Goal: Information Seeking & Learning: Learn about a topic

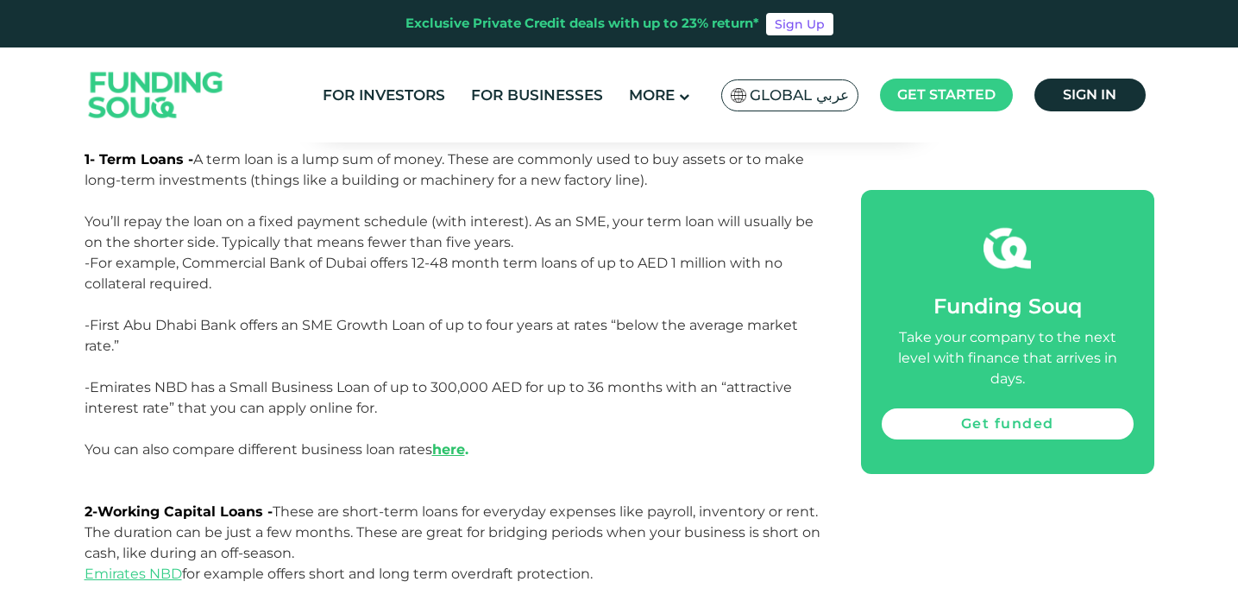
scroll to position [2310, 0]
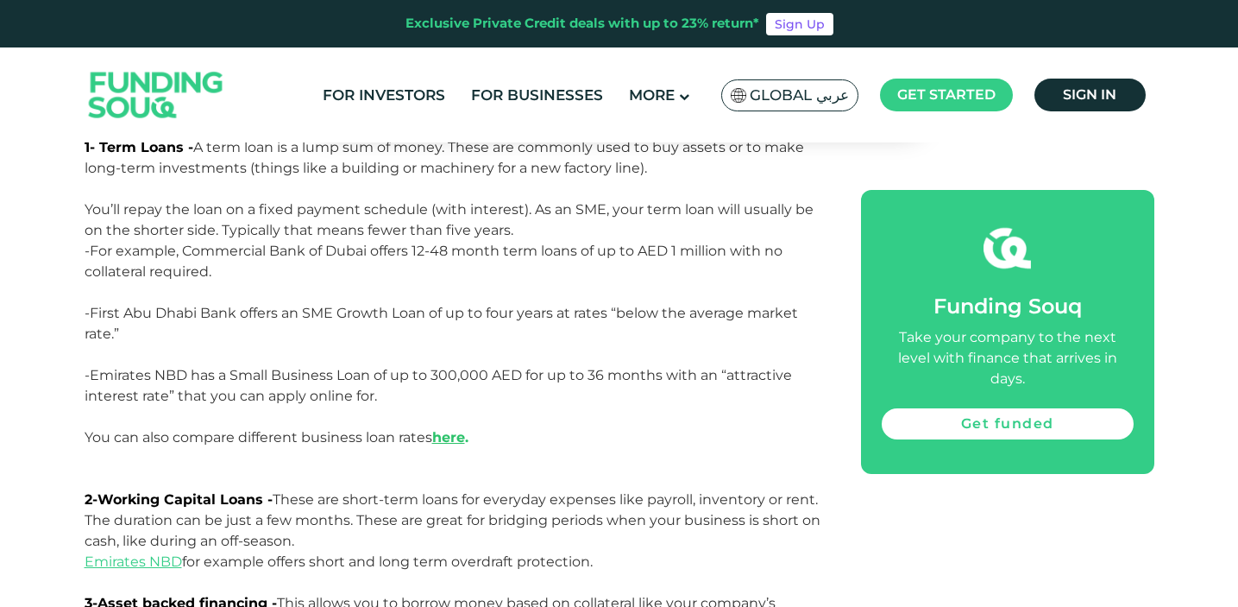
click at [459, 365] on p "-Emirates NBD has a Small Business Loan of up to 300,000 AED for up to 36 month…" at bounding box center [454, 396] width 738 height 62
click at [462, 372] on p "-Emirates NBD has a Small Business Loan of up to 300,000 AED for up to 36 month…" at bounding box center [454, 396] width 738 height 62
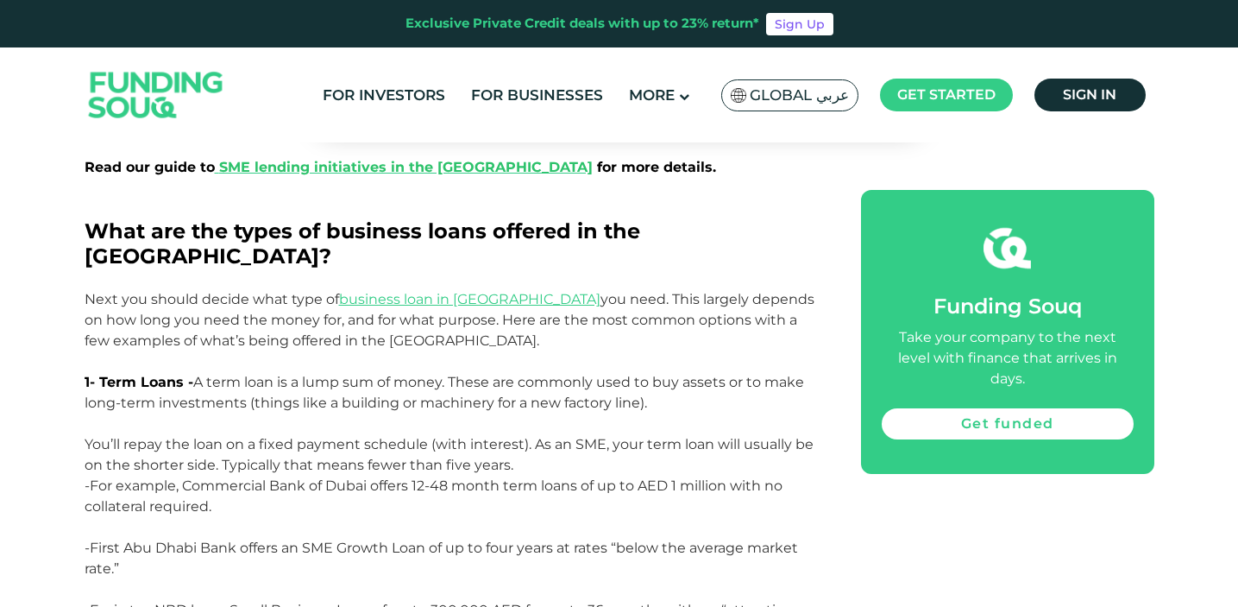
scroll to position [2082, 0]
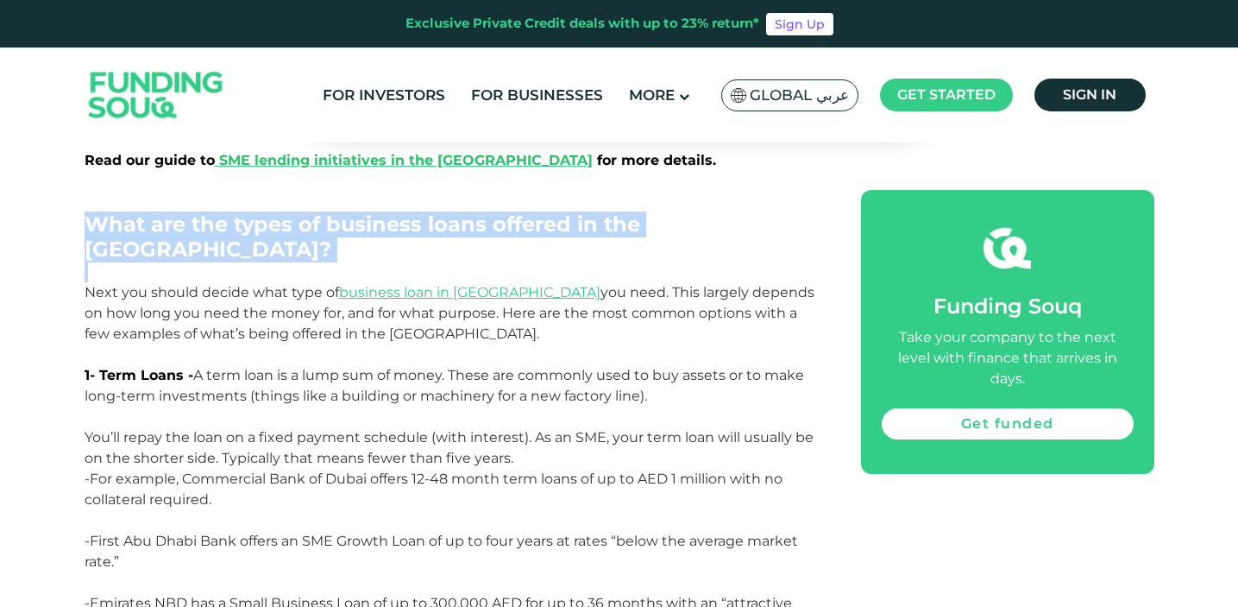
drag, startPoint x: 86, startPoint y: 224, endPoint x: 161, endPoint y: 250, distance: 79.4
click at [161, 250] on div "The UAE is a fantastic place to launch a business and scale it up. A flurry of …" at bounding box center [454, 192] width 738 height 2692
click at [162, 261] on p at bounding box center [454, 271] width 738 height 21
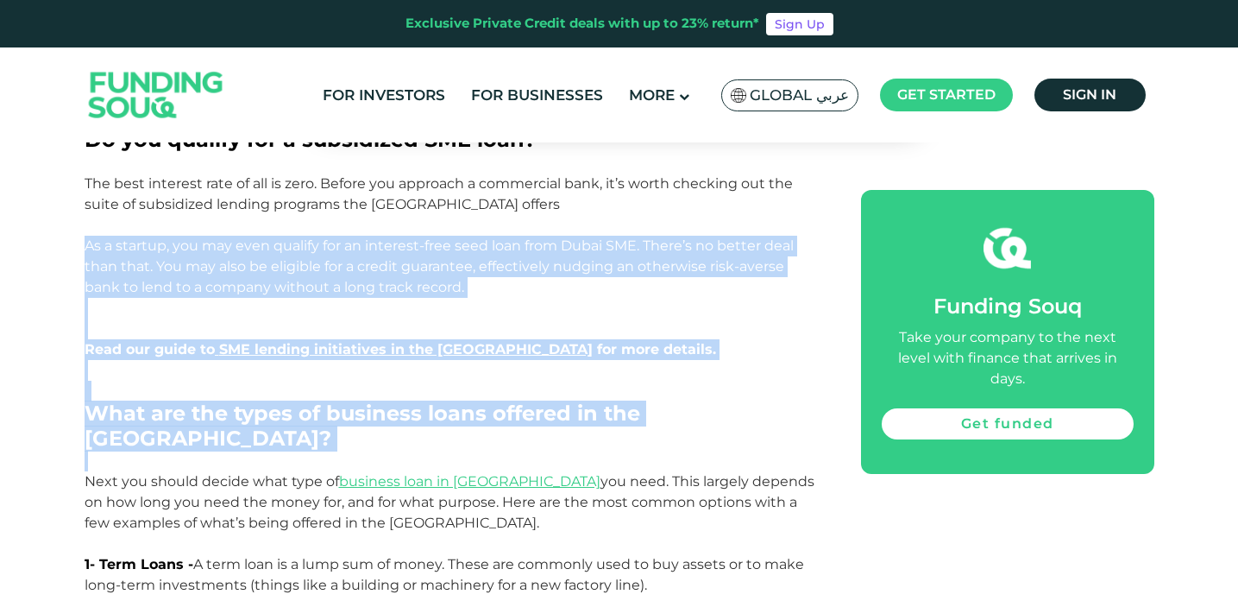
scroll to position [1868, 0]
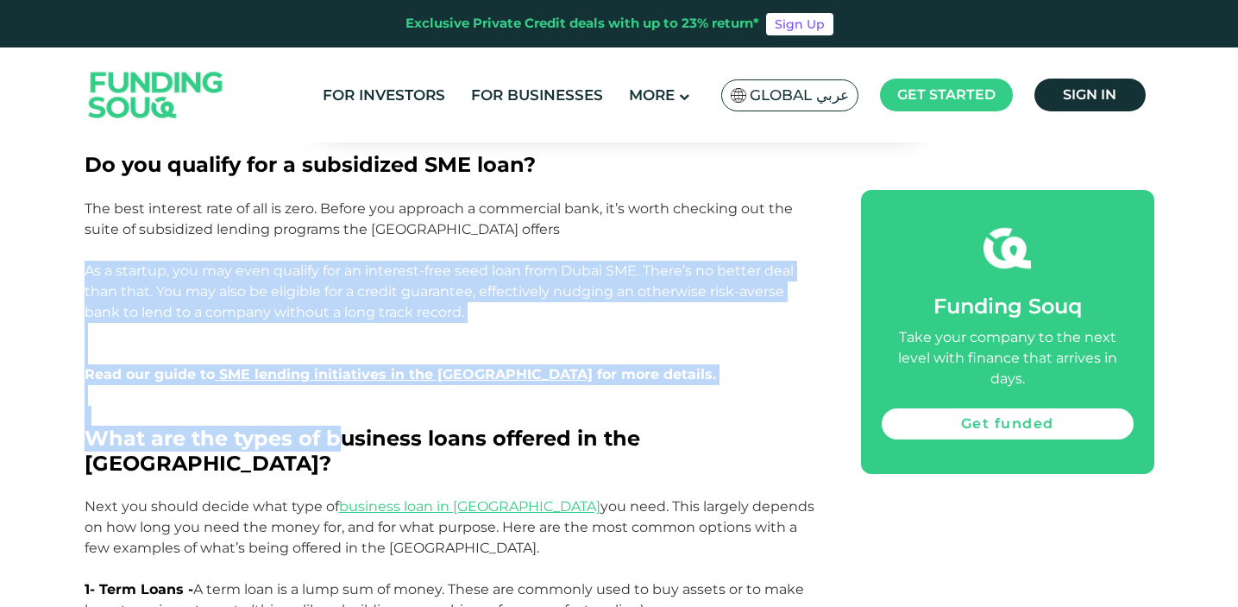
drag, startPoint x: 85, startPoint y: 260, endPoint x: 344, endPoint y: 435, distance: 312.5
click at [344, 435] on div "The UAE is a fantastic place to launch a business and scale it up. A flurry of …" at bounding box center [454, 406] width 738 height 2692
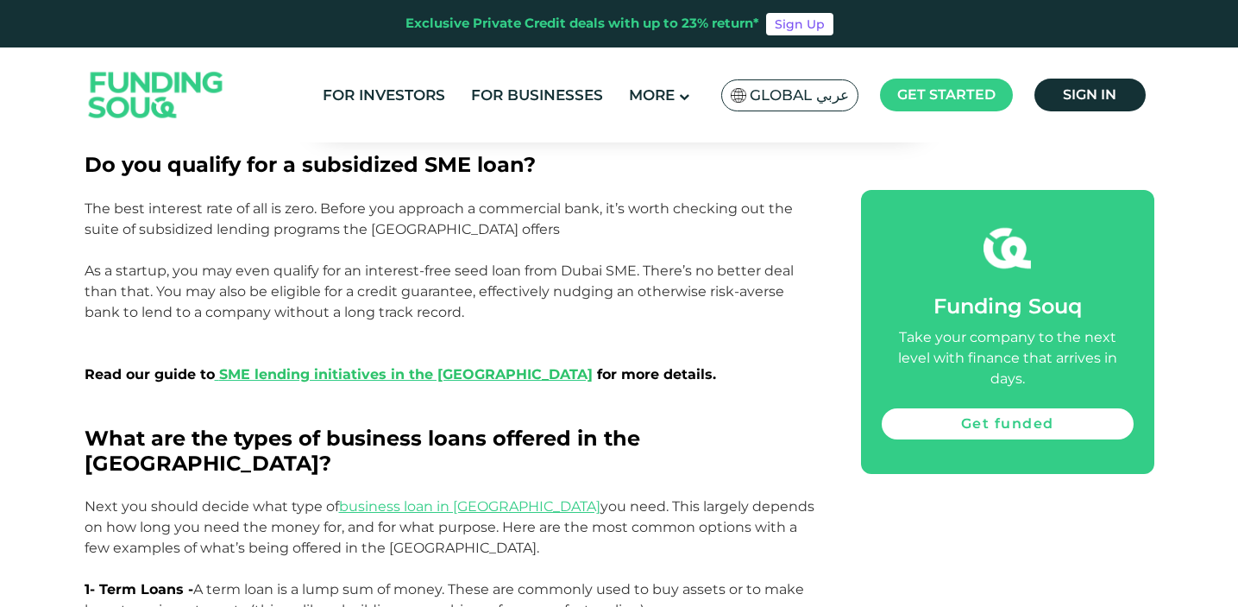
click at [244, 257] on p "The best interest rate of all is zero. Before you approach a commercial bank, i…" at bounding box center [454, 301] width 738 height 207
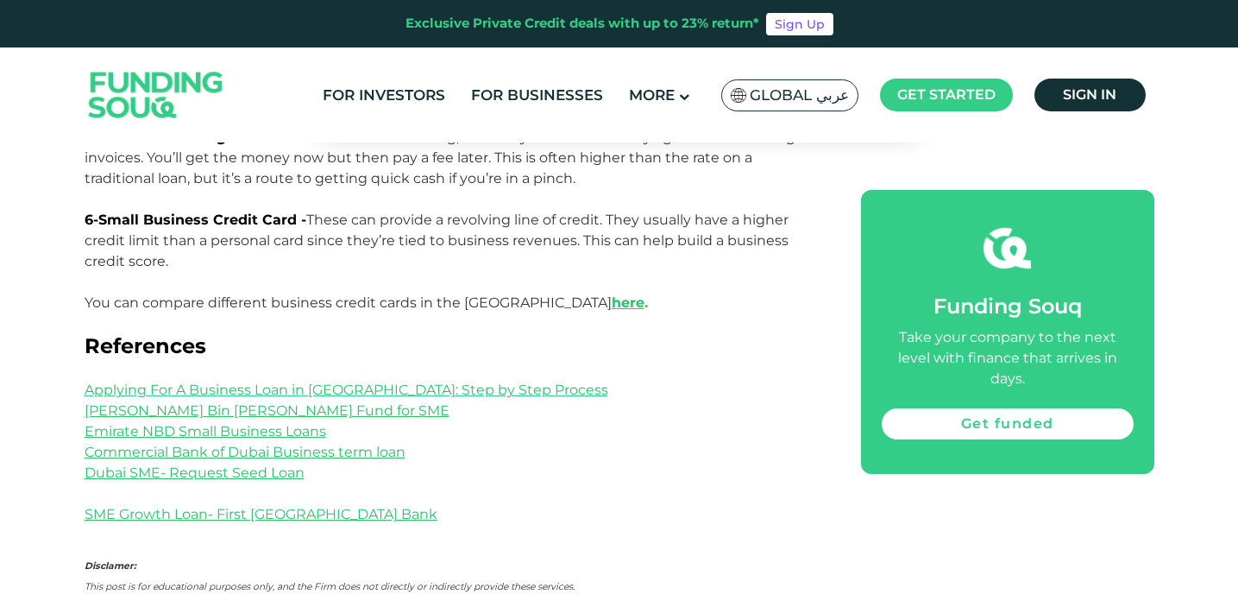
scroll to position [3021, 0]
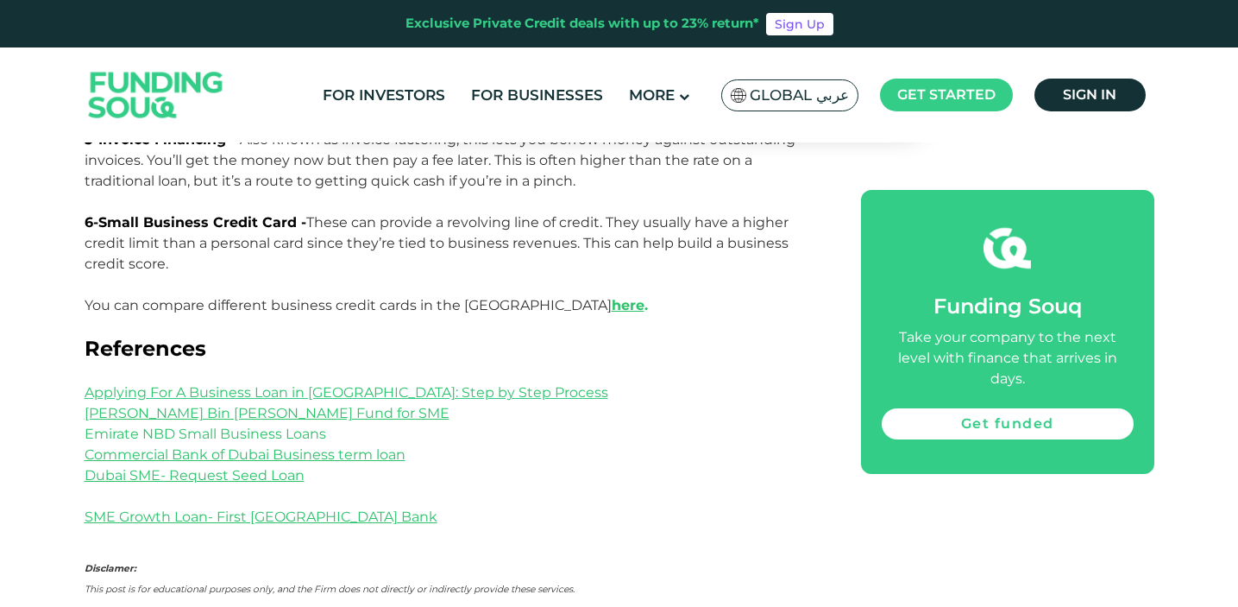
click at [268, 425] on link "Emirate NBD Small Business Loans" at bounding box center [206, 433] width 242 height 16
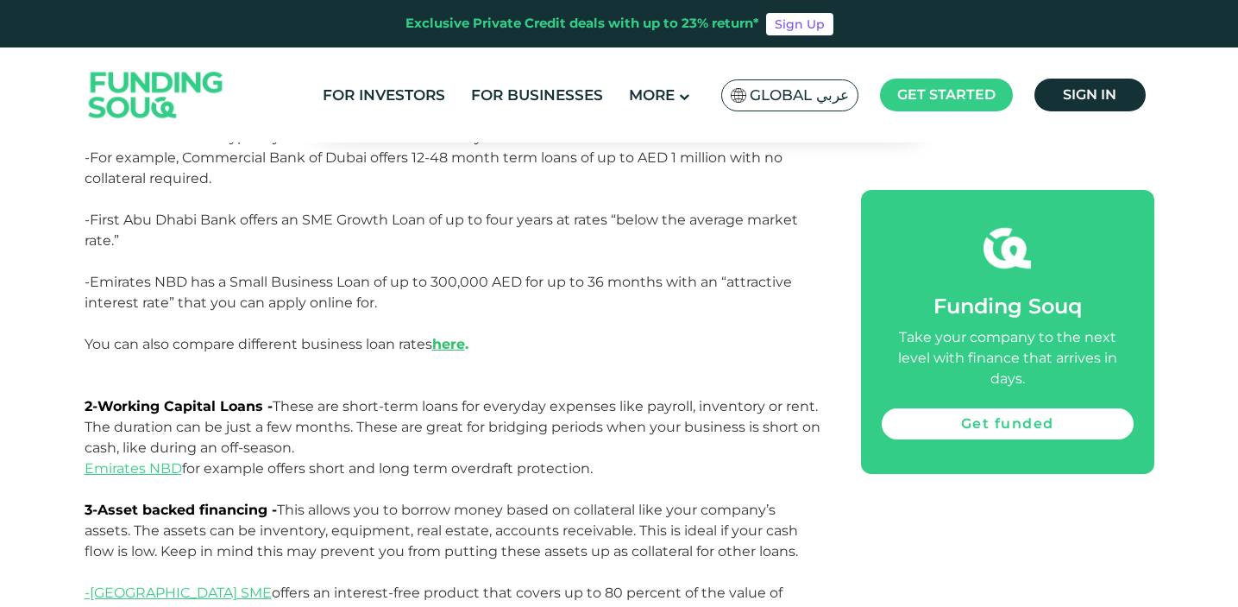
scroll to position [2406, 0]
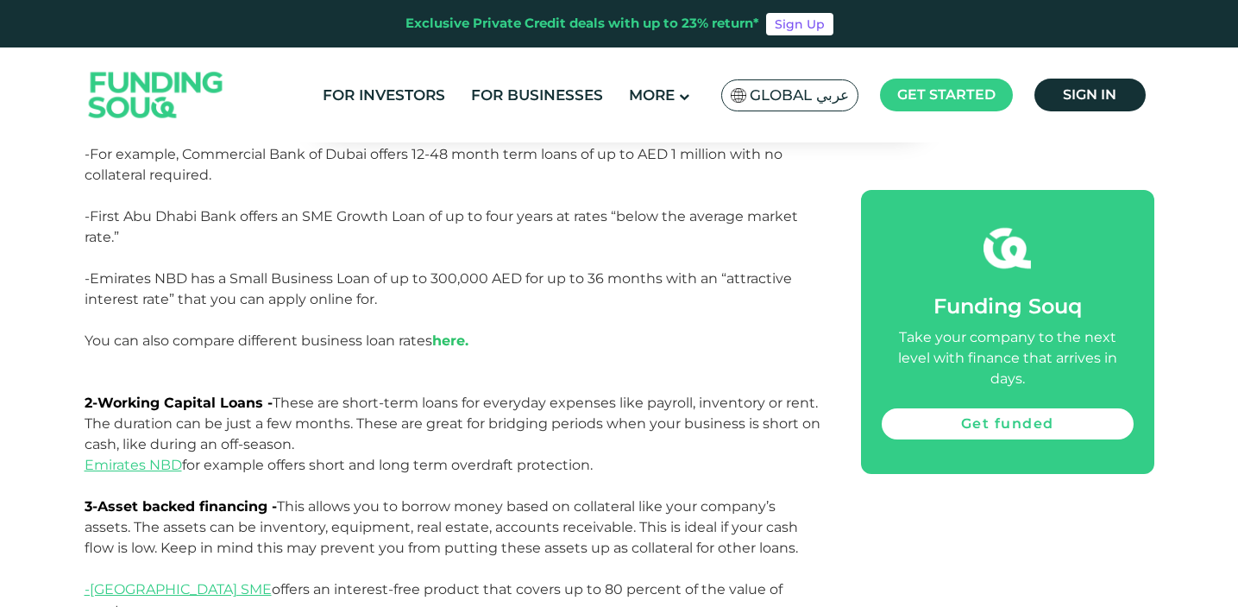
click at [461, 332] on link "here" at bounding box center [448, 340] width 33 height 16
